Goal: Communication & Community: Answer question/provide support

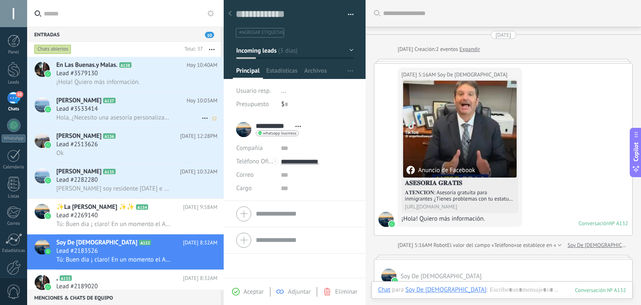
scroll to position [12, 0]
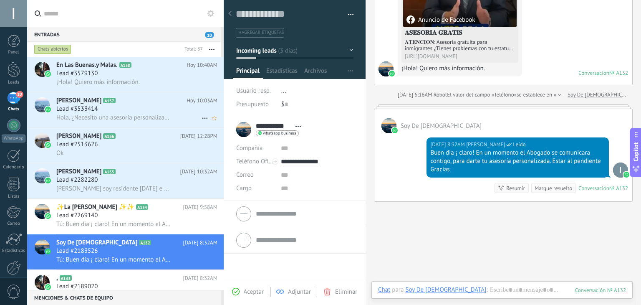
click at [150, 118] on span "Hola, ¿Necesito una asesoría personalizada?" at bounding box center [113, 118] width 115 height 8
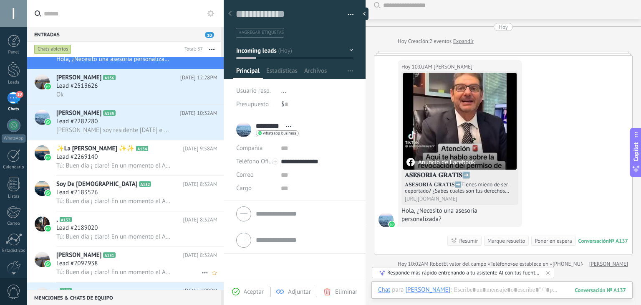
scroll to position [84, 0]
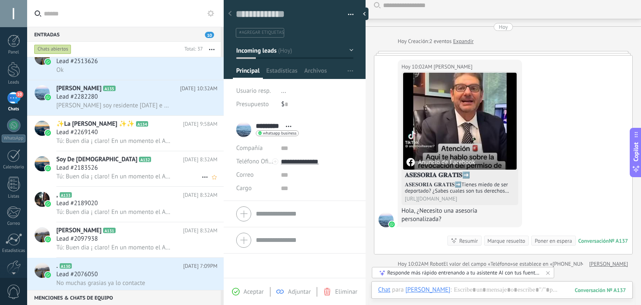
click at [120, 180] on span "Tú: Buen dia ¡ claro! En un momento el Abogado se comunicara contigo, para dart…" at bounding box center [113, 176] width 115 height 8
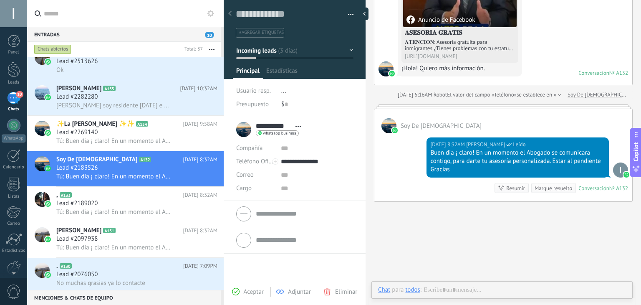
scroll to position [12, 0]
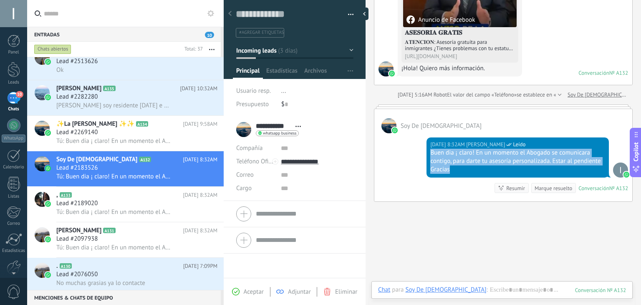
drag, startPoint x: 430, startPoint y: 153, endPoint x: 603, endPoint y: 174, distance: 173.7
click at [606, 175] on div "[DATE] 8:32AM [PERSON_NAME] Leído Buen dia ¡ claro! En un momento el Abogado se…" at bounding box center [518, 157] width 182 height 40
copy div "Buen dia ¡ claro! En un momento el Abogado se comunicara contigo, para darte tu…"
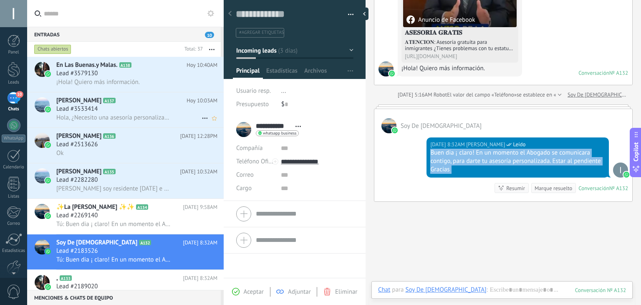
click at [115, 106] on div "Lead #3533414" at bounding box center [136, 109] width 161 height 8
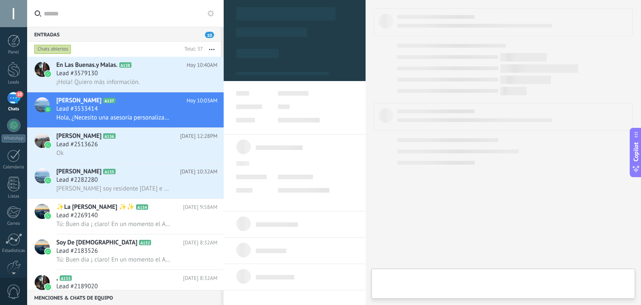
type textarea "**********"
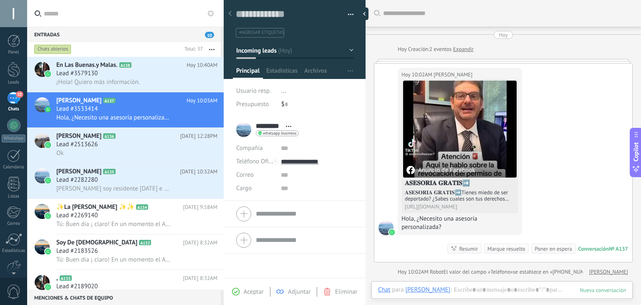
scroll to position [8, 0]
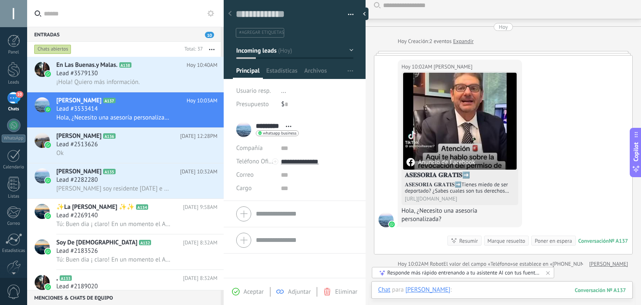
click at [537, 286] on div at bounding box center [502, 298] width 248 height 25
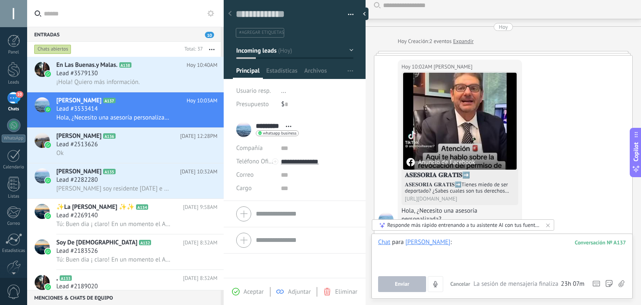
paste div
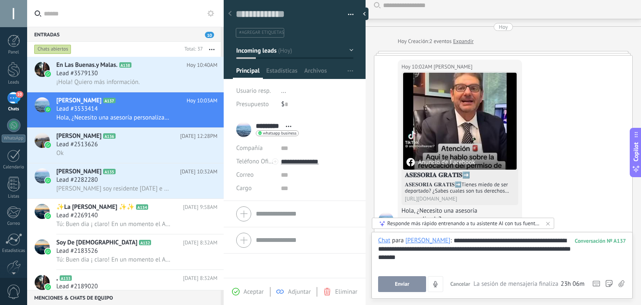
click at [395, 282] on span "Enviar" at bounding box center [402, 284] width 15 height 6
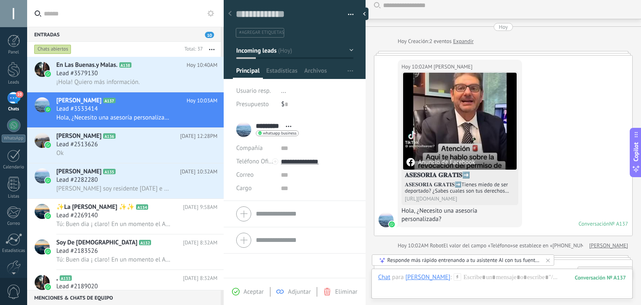
scroll to position [93, 0]
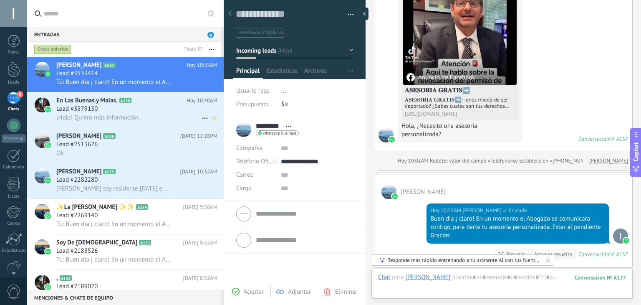
click at [174, 113] on div "Lead #3579130" at bounding box center [136, 109] width 161 height 8
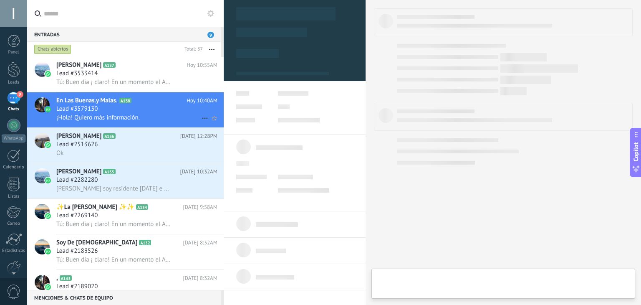
type textarea "**********"
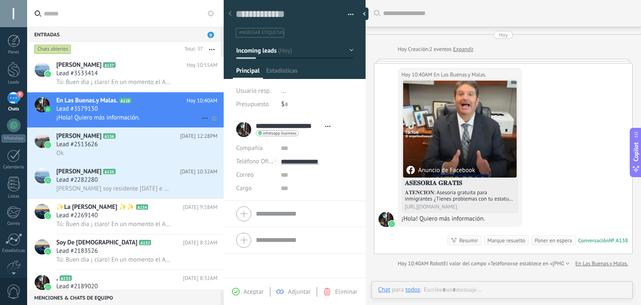
scroll to position [3, 0]
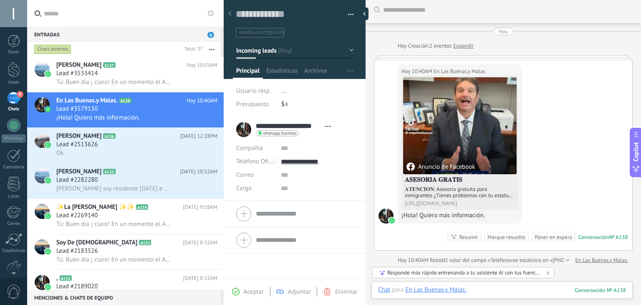
click at [494, 294] on div at bounding box center [502, 298] width 248 height 25
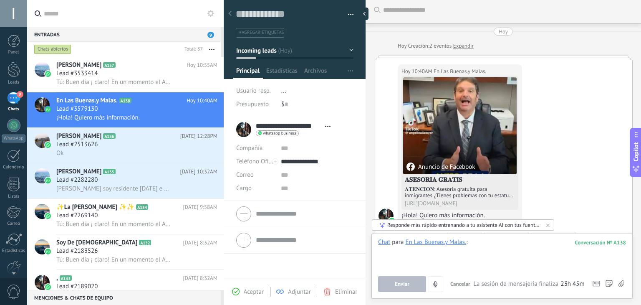
paste div
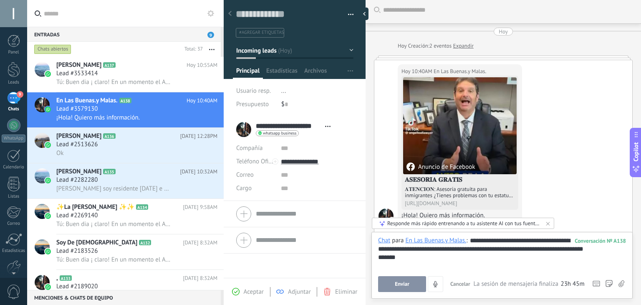
click at [394, 283] on button "Enviar" at bounding box center [402, 284] width 48 height 16
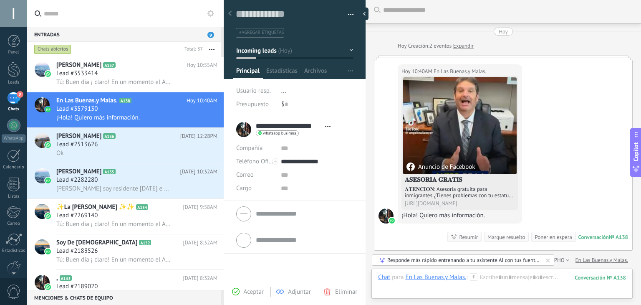
scroll to position [84, 0]
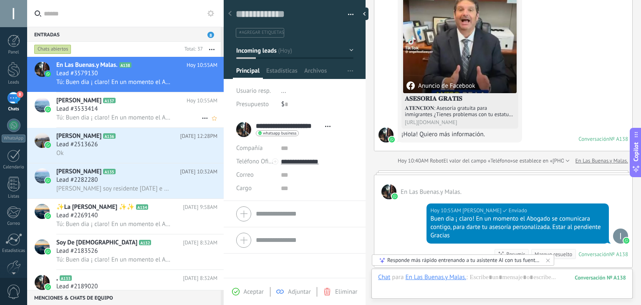
click at [175, 113] on div "Lead #3533414" at bounding box center [136, 109] width 161 height 8
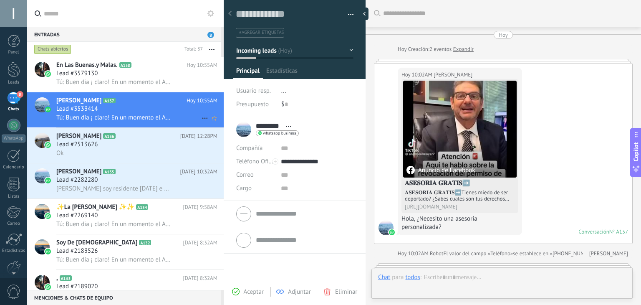
scroll to position [200, 0]
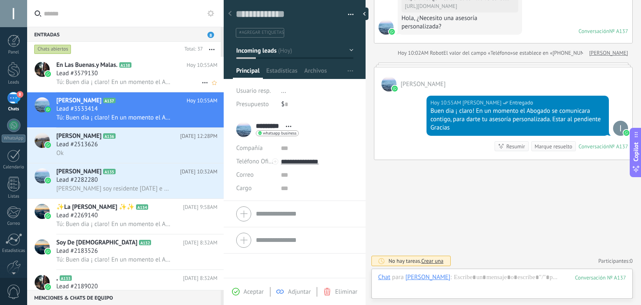
click at [92, 78] on div "Tú: Buen dia ¡ claro! En un momento el Abogado se comunicara contigo, para dart…" at bounding box center [136, 82] width 161 height 9
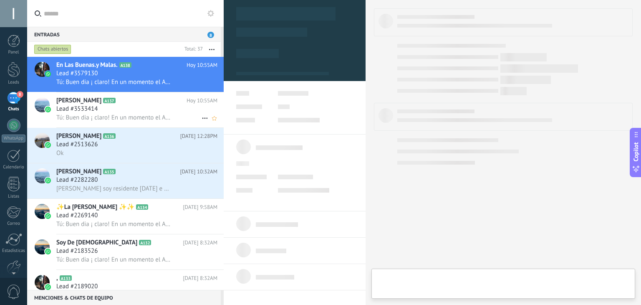
type textarea "**********"
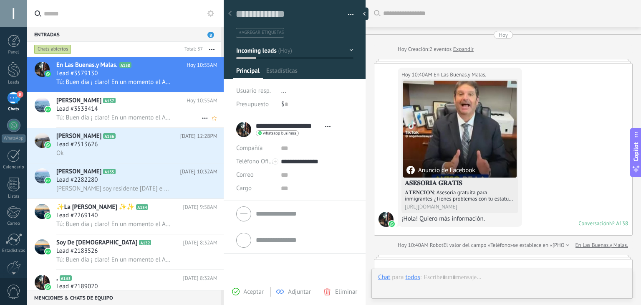
scroll to position [192, 0]
